Goal: Information Seeking & Learning: Understand process/instructions

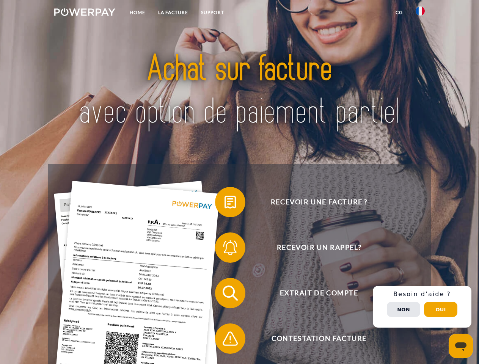
click at [85, 13] on img at bounding box center [84, 12] width 61 height 8
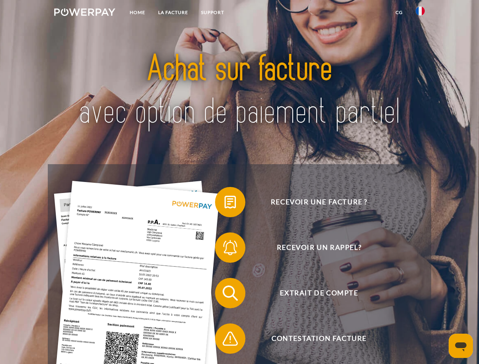
click at [420, 13] on img at bounding box center [420, 10] width 9 height 9
click at [399, 13] on link "CG" at bounding box center [399, 13] width 20 height 14
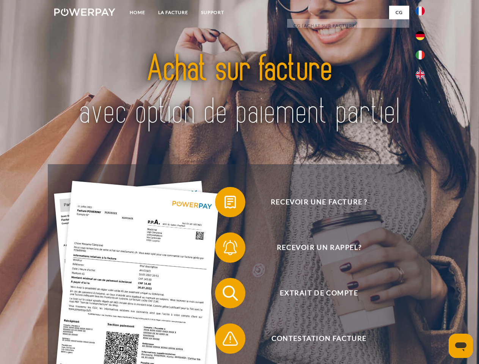
click at [225, 204] on span at bounding box center [219, 202] width 38 height 38
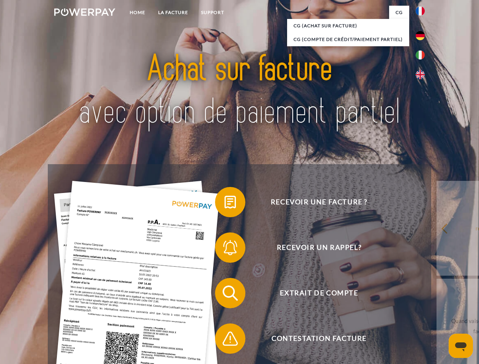
click at [225, 249] on div "Recevoir une facture ? Recevoir un rappel? Extrait de compte retour" at bounding box center [239, 316] width 383 height 304
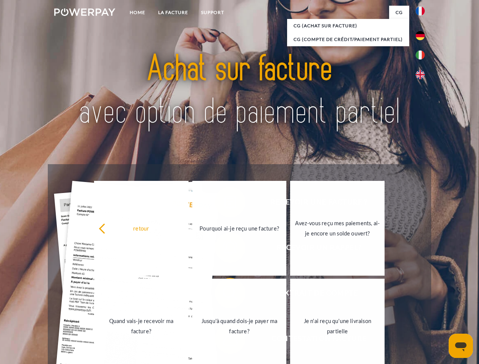
click at [225, 295] on link "Jusqu'à quand dois-je payer ma facture?" at bounding box center [239, 326] width 94 height 95
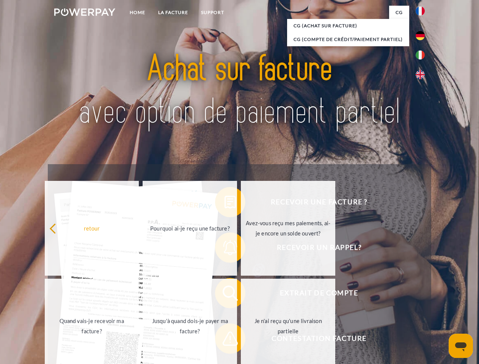
click at [225, 340] on span at bounding box center [219, 339] width 38 height 38
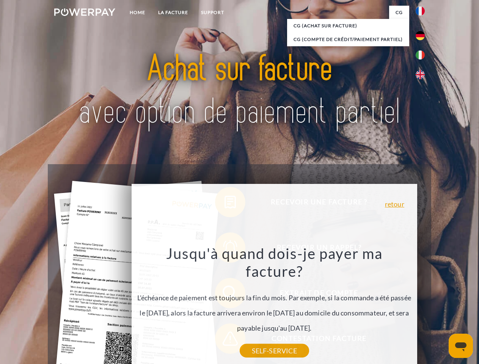
click at [422, 307] on div "Recevoir une facture ? Recevoir un rappel? Extrait de compte retour" at bounding box center [239, 316] width 383 height 304
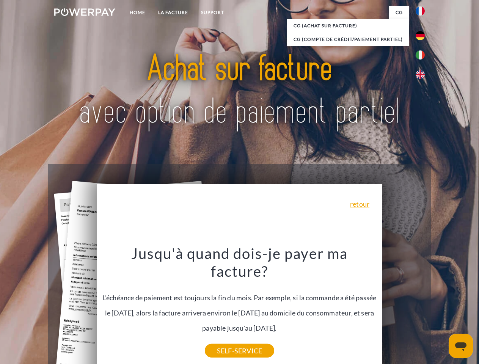
click at [404, 308] on span "Extrait de compte" at bounding box center [319, 293] width 186 height 30
click at [441, 310] on header "Home LA FACTURE Support" at bounding box center [239, 262] width 479 height 524
